Goal: Task Accomplishment & Management: Use online tool/utility

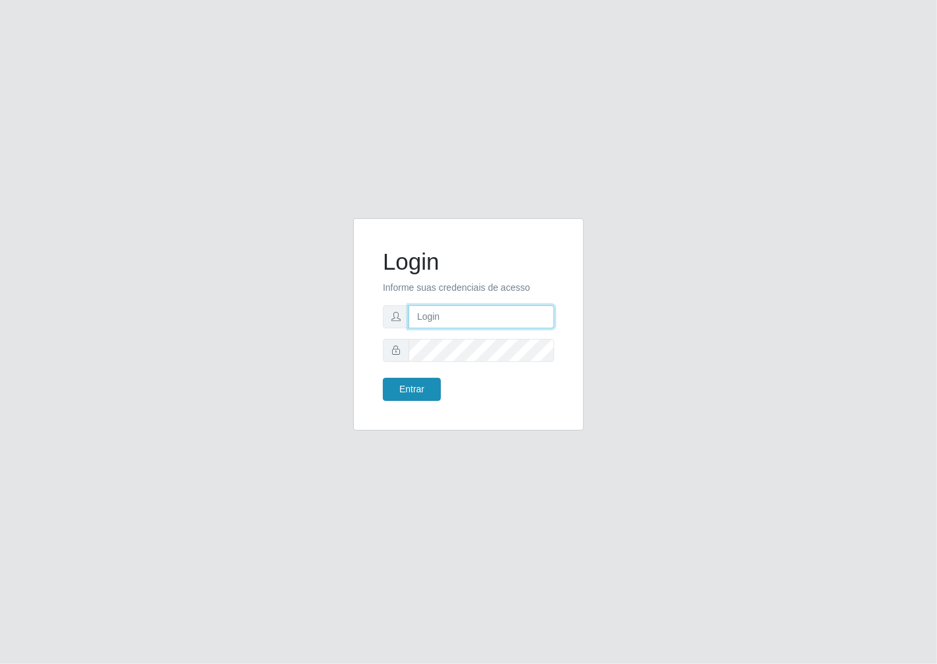
type input "janaina@iwof"
click at [420, 391] on button "Entrar" at bounding box center [412, 389] width 58 height 23
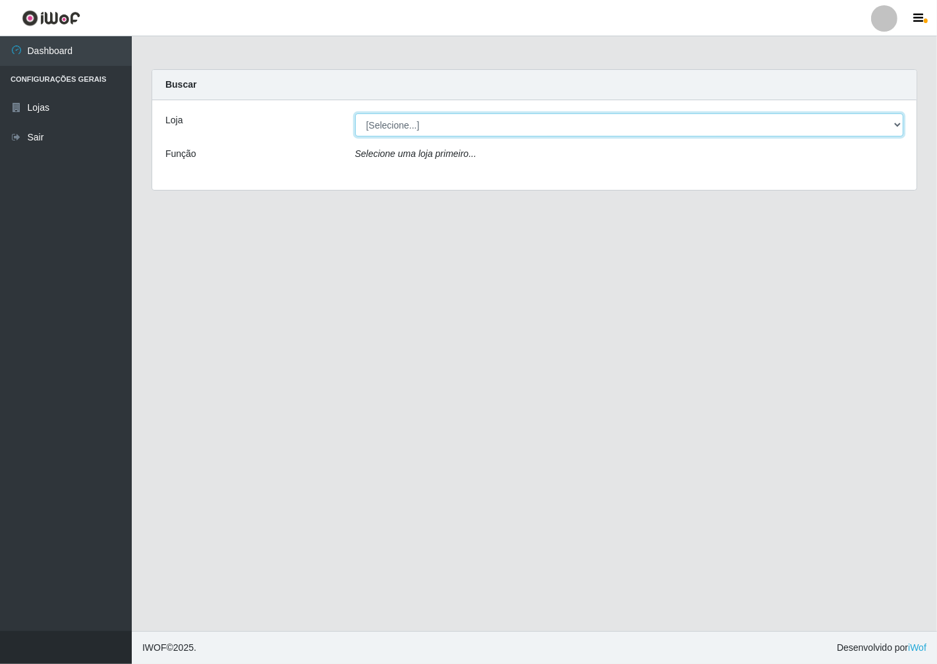
click at [897, 128] on select "[Selecione...] Minimercado Filezão" at bounding box center [629, 124] width 549 height 23
select select "204"
click at [355, 113] on select "[Selecione...] Minimercado Filezão" at bounding box center [629, 124] width 549 height 23
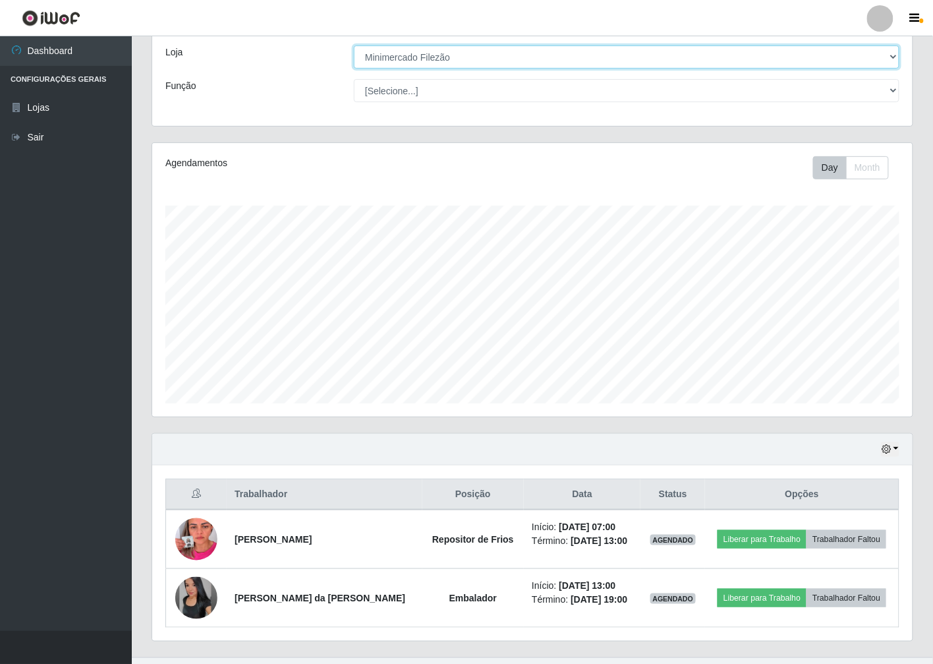
scroll to position [94, 0]
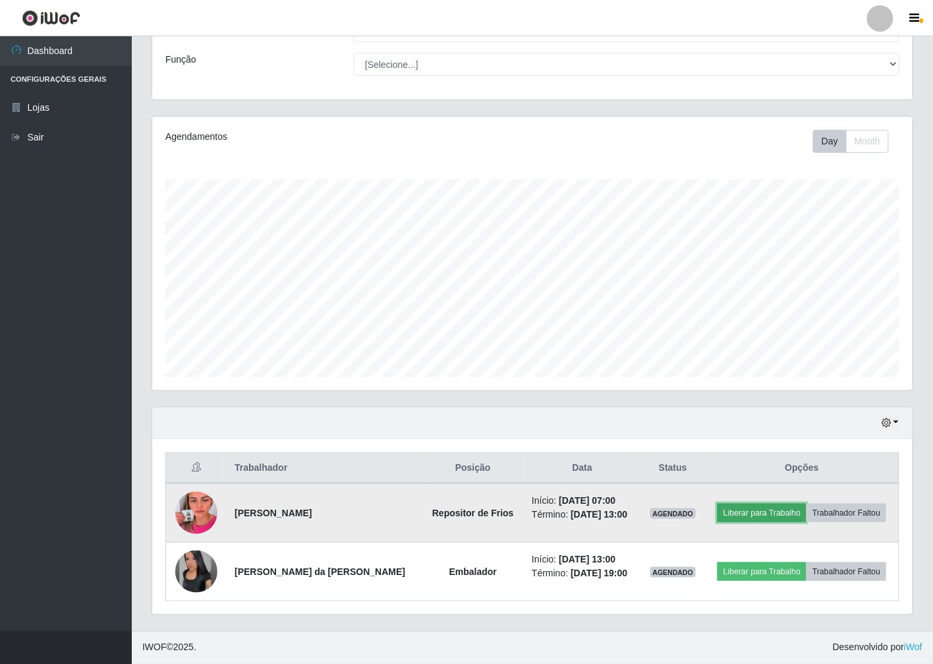
click at [771, 511] on button "Liberar para Trabalho" at bounding box center [762, 512] width 89 height 18
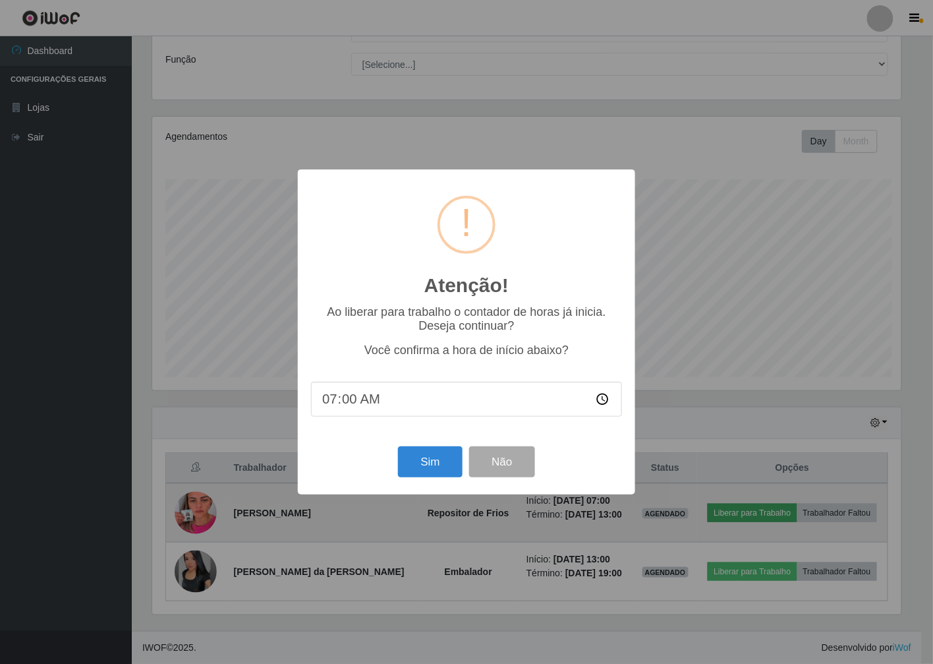
scroll to position [273, 752]
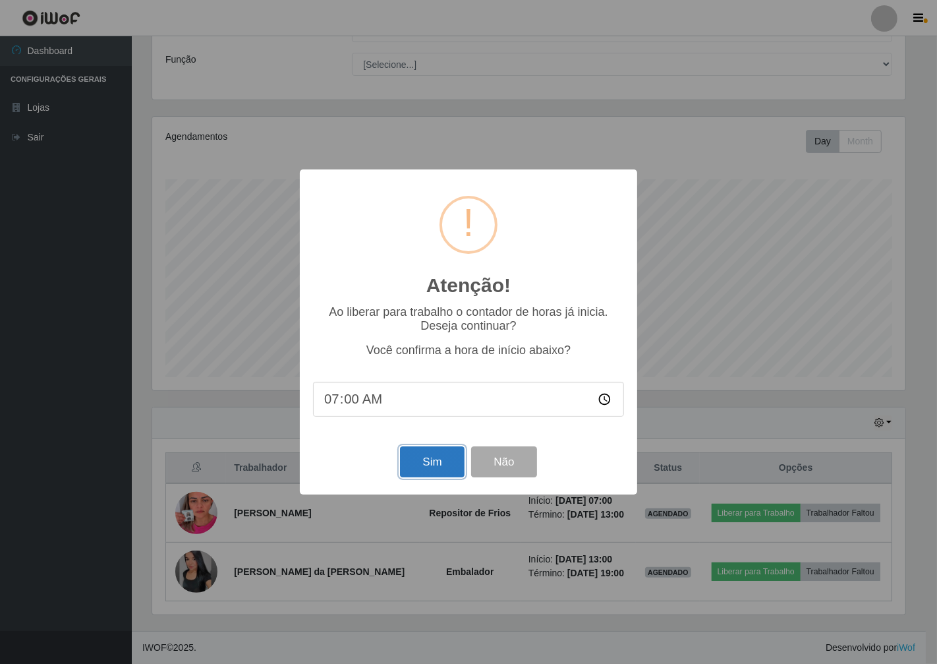
click at [431, 453] on button "Sim" at bounding box center [432, 461] width 64 height 31
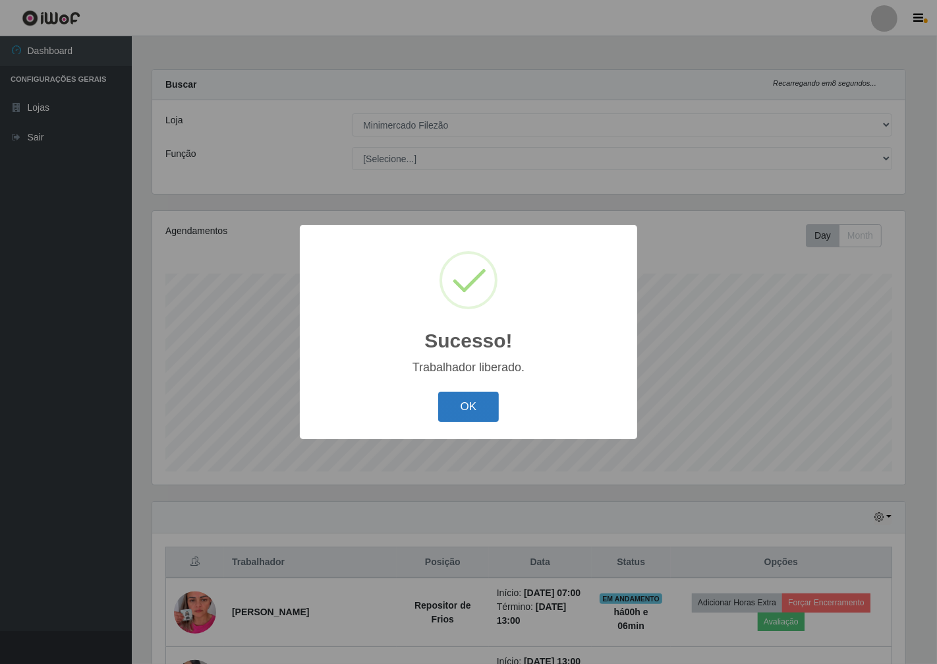
click at [471, 418] on button "OK" at bounding box center [468, 406] width 61 height 31
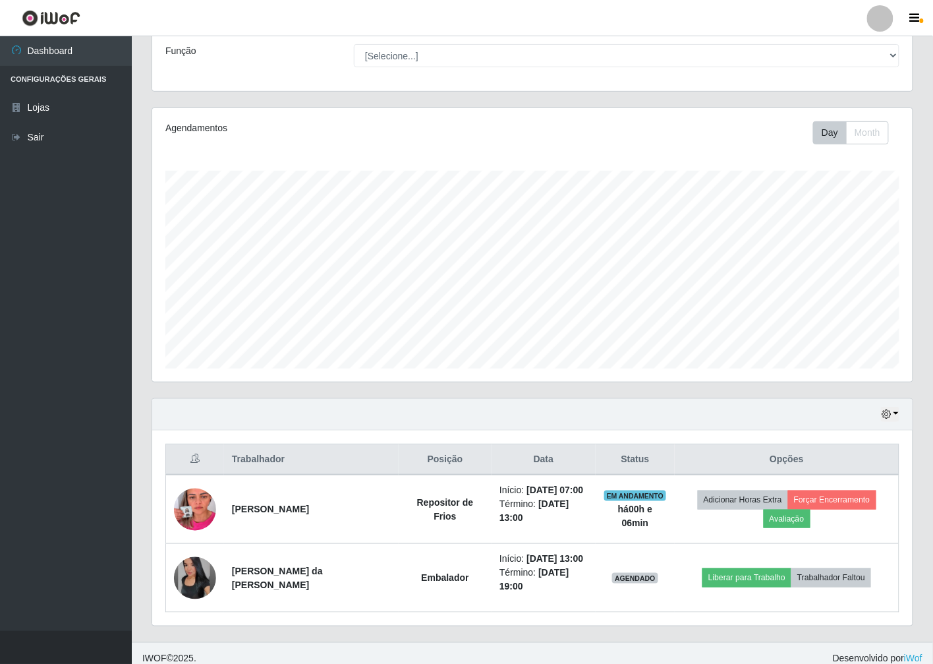
scroll to position [41, 0]
